Goal: Transaction & Acquisition: Subscribe to service/newsletter

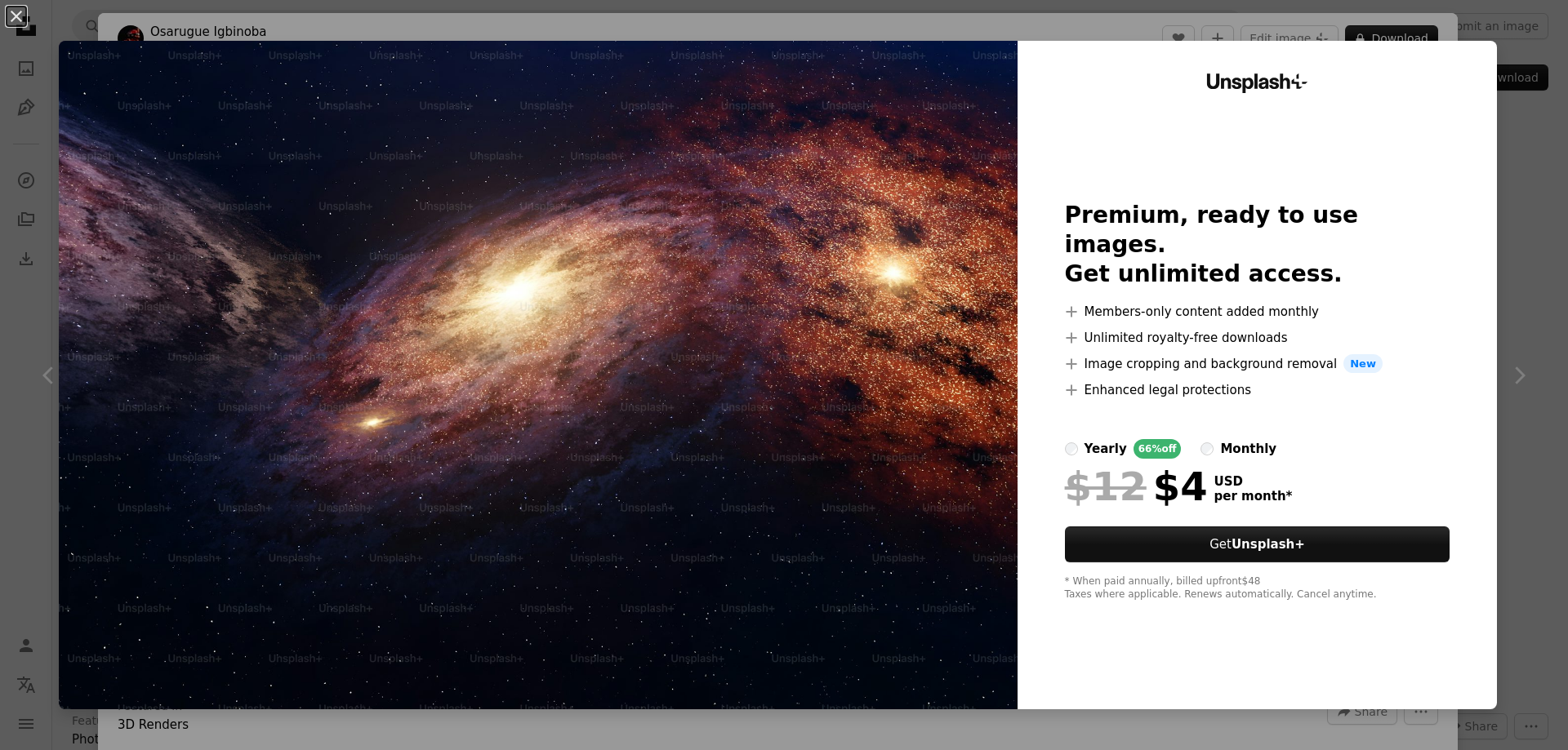
scroll to position [1225, 0]
click at [1508, 269] on div "An X shape Unsplash+ Premium, ready to use images. Get unlimited access. A plus…" at bounding box center [784, 375] width 1568 height 750
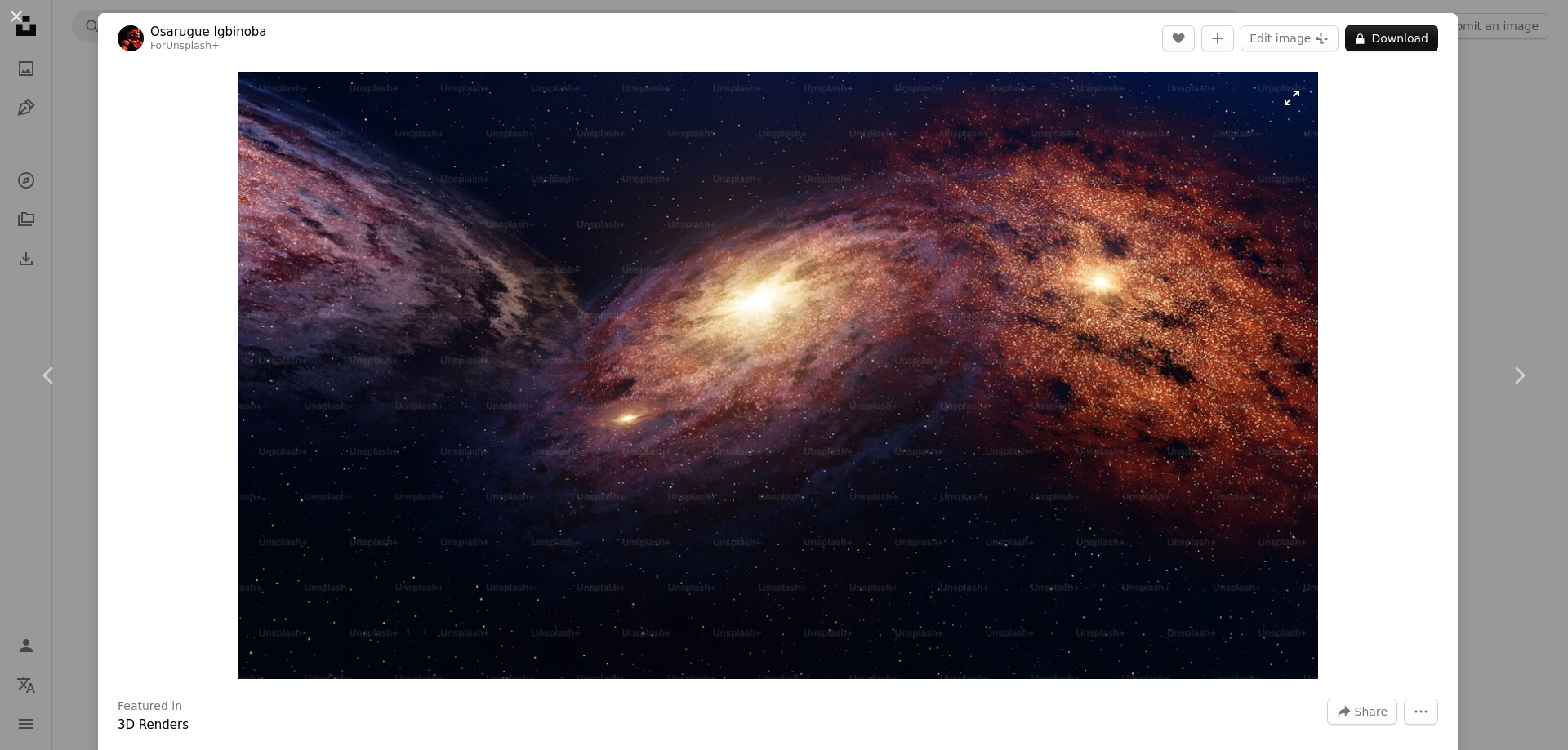
click at [843, 253] on img "Zoom in on this image" at bounding box center [777, 375] width 1080 height 608
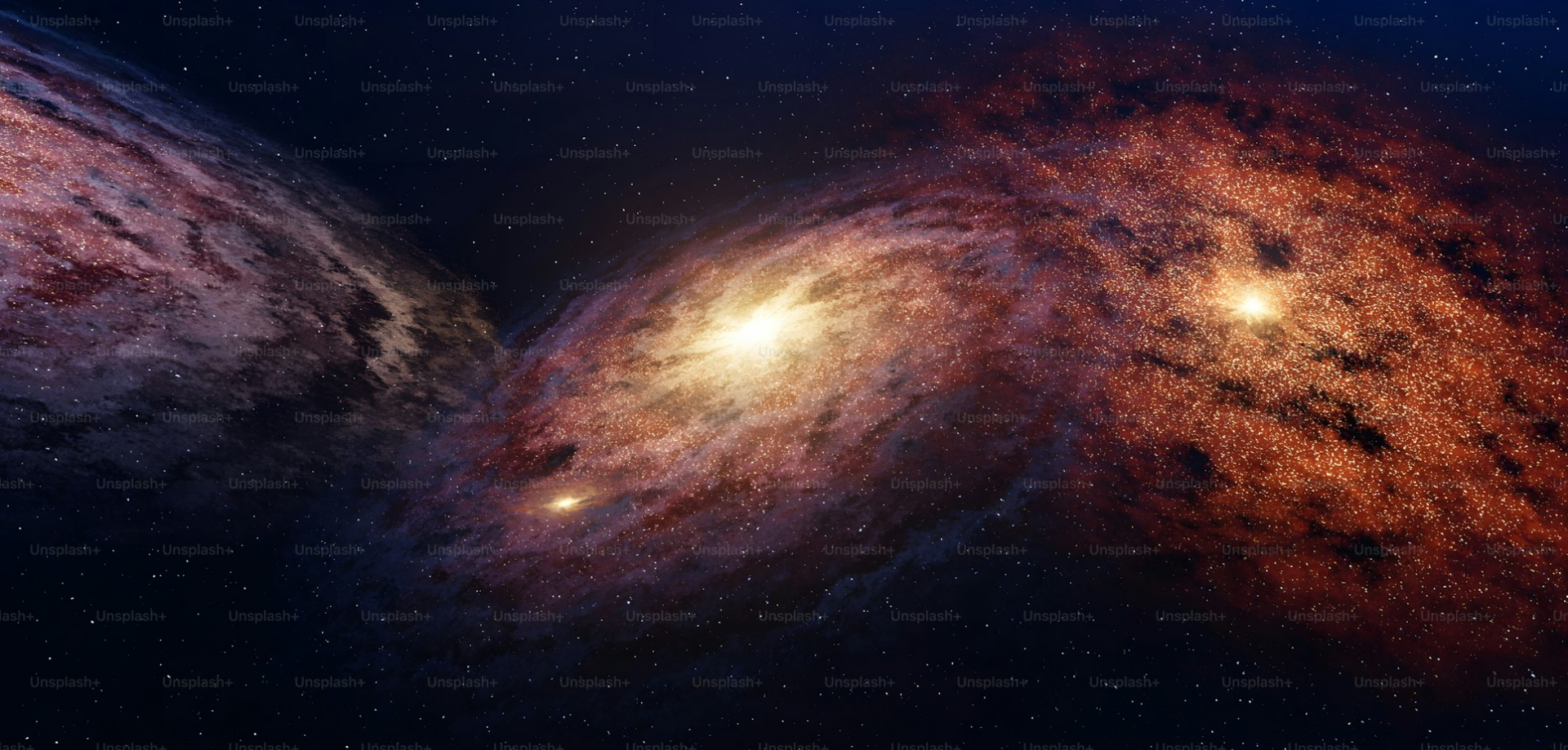
scroll to position [60, 0]
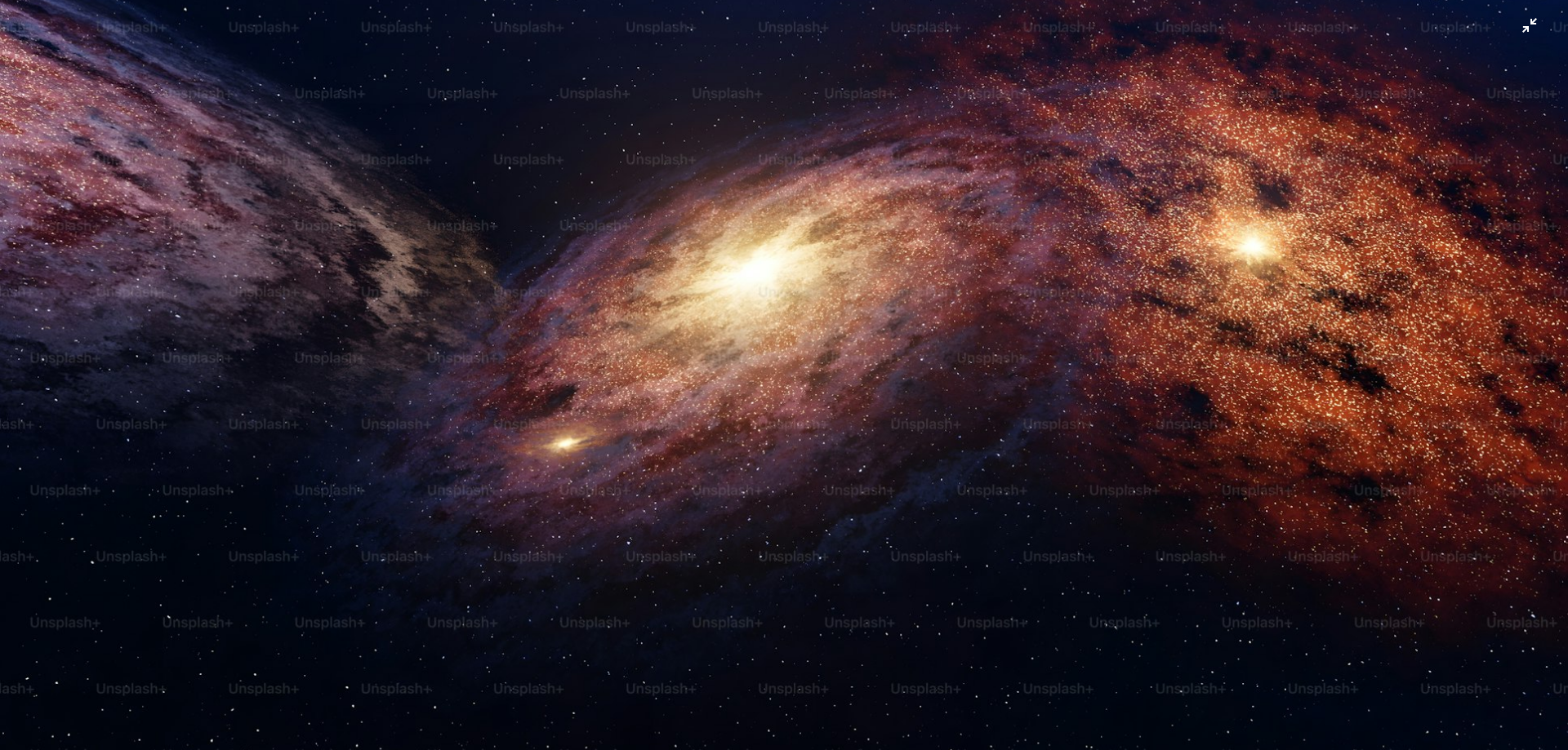
click at [1081, 340] on img "Zoom out on this image" at bounding box center [784, 381] width 1569 height 882
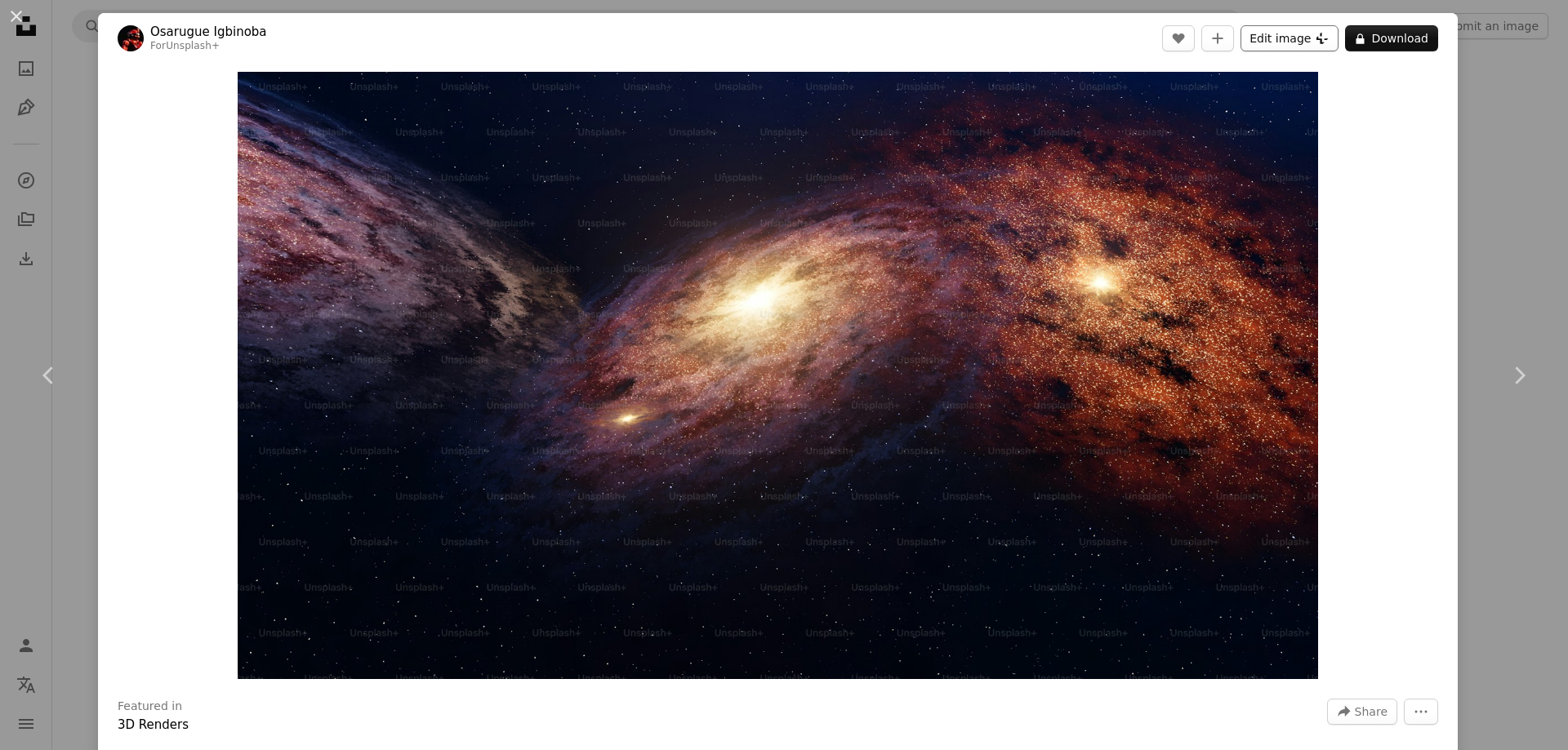
click at [1265, 41] on button "Edit image Plus sign for Unsplash+" at bounding box center [1289, 38] width 98 height 26
